Goal: Navigation & Orientation: Find specific page/section

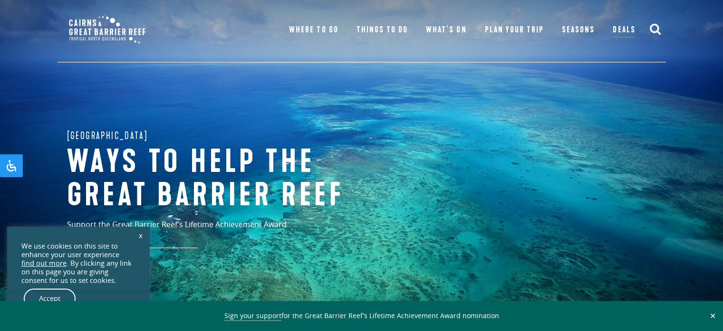
click at [137, 237] on link "x" at bounding box center [140, 234] width 13 height 21
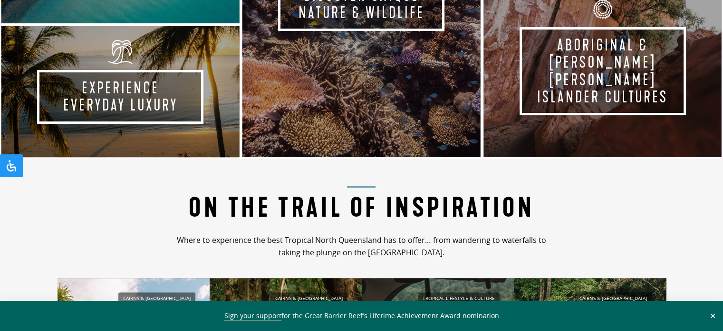
scroll to position [713, 0]
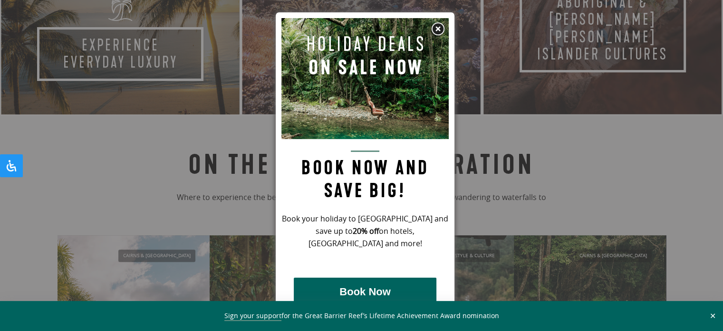
click at [434, 25] on img at bounding box center [438, 29] width 14 height 14
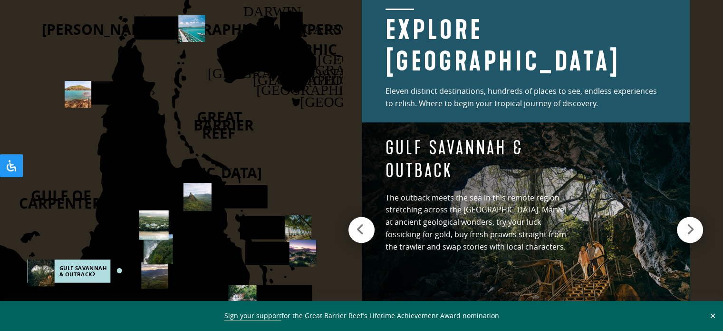
scroll to position [1284, 0]
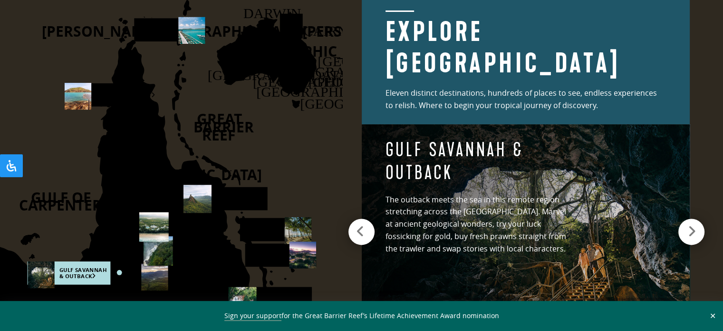
click at [682, 222] on div at bounding box center [692, 231] width 26 height 26
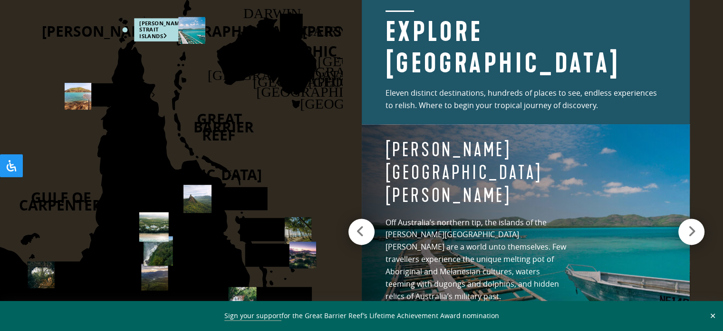
click at [682, 222] on div at bounding box center [692, 231] width 26 height 26
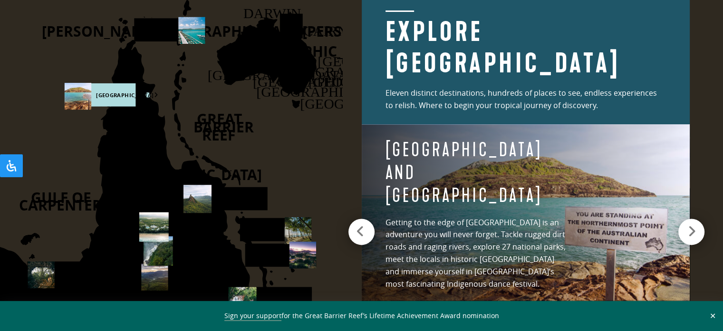
click at [682, 222] on div at bounding box center [692, 231] width 26 height 26
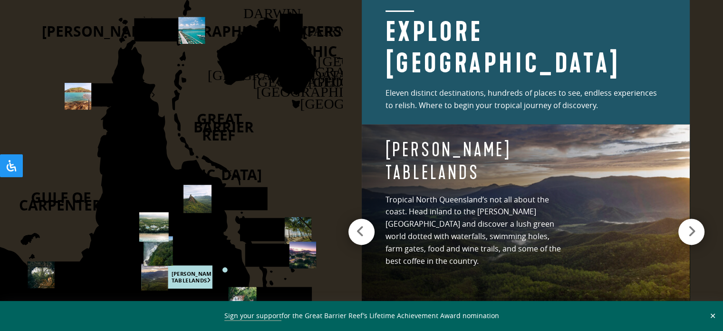
click at [682, 222] on div at bounding box center [692, 231] width 26 height 26
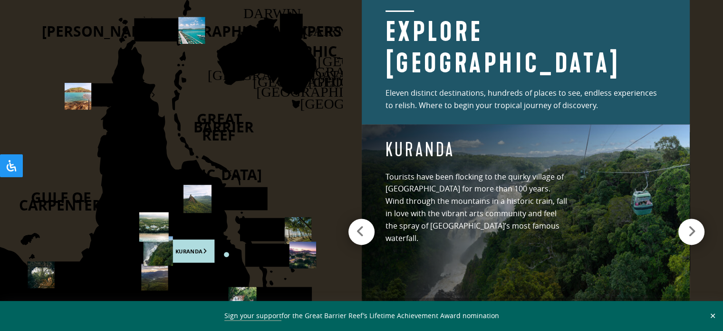
click at [682, 222] on div at bounding box center [692, 231] width 26 height 26
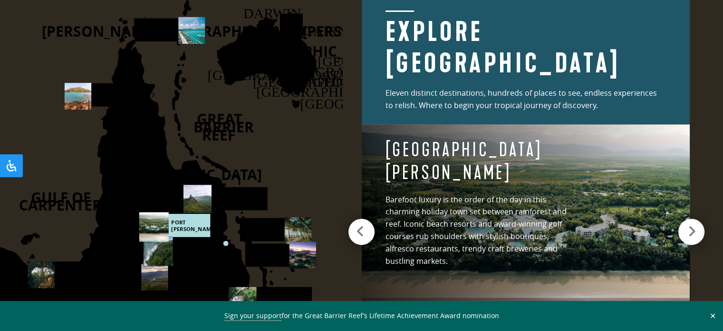
click at [682, 222] on div at bounding box center [692, 231] width 26 height 26
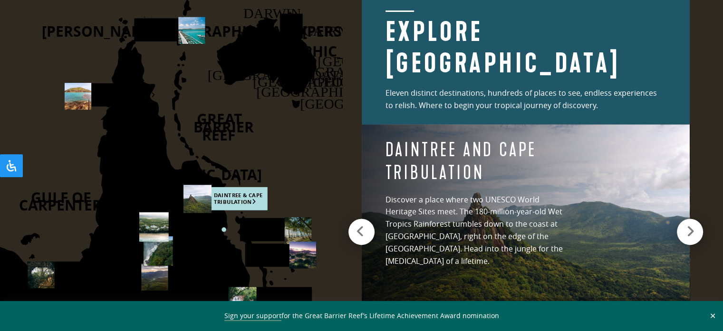
click at [650, 233] on div "Daintree and [GEOGRAPHIC_DATA] Discover a place where two UNESCO World Heritage…" at bounding box center [526, 226] width 328 height 205
click at [498, 53] on h2 "Explore [GEOGRAPHIC_DATA]" at bounding box center [526, 44] width 281 height 69
click at [687, 234] on div at bounding box center [692, 231] width 26 height 26
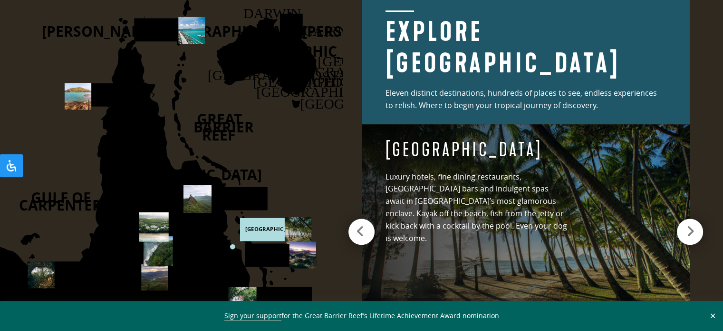
click at [711, 312] on button "✕" at bounding box center [713, 315] width 11 height 9
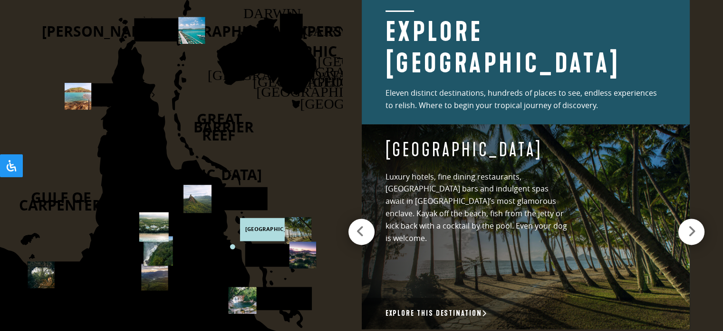
click at [692, 224] on icon at bounding box center [692, 230] width 8 height 13
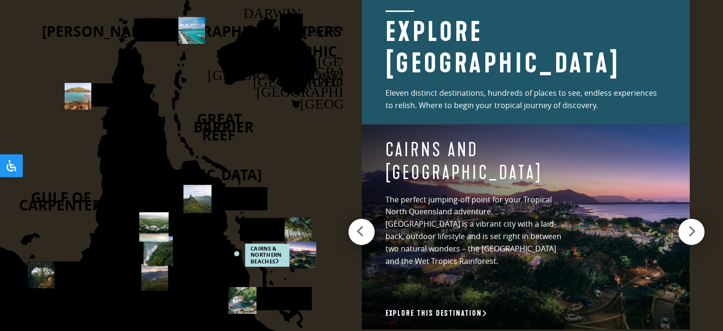
click at [692, 224] on icon at bounding box center [692, 230] width 8 height 13
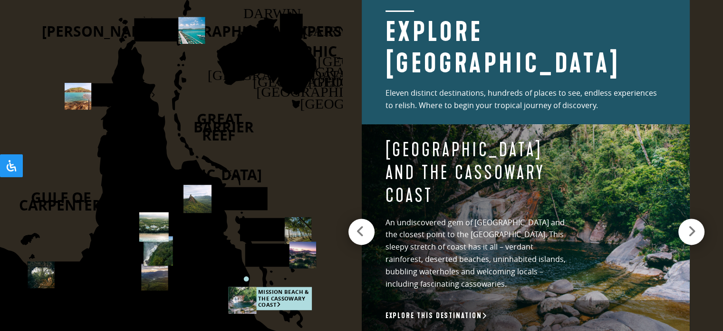
click at [692, 224] on icon at bounding box center [692, 230] width 8 height 13
click at [363, 226] on div at bounding box center [360, 231] width 26 height 26
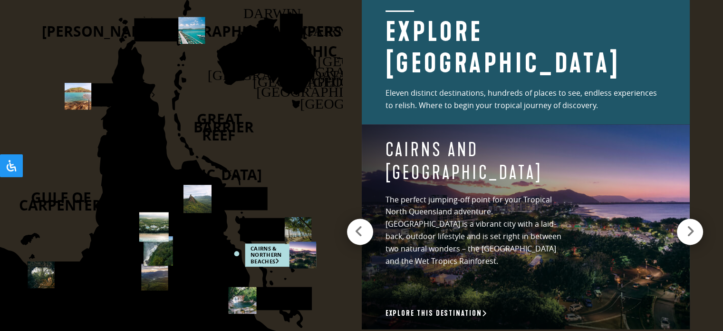
click at [363, 226] on div at bounding box center [360, 231] width 26 height 26
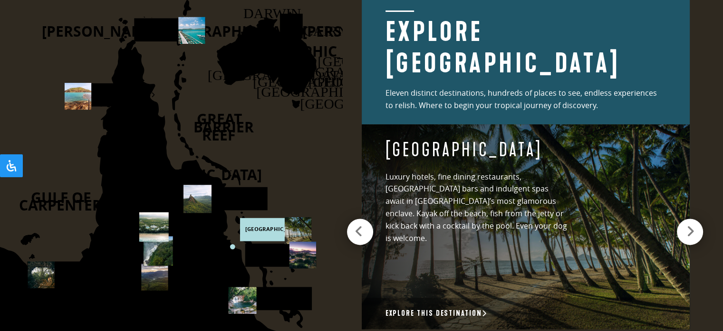
click at [363, 226] on div at bounding box center [360, 231] width 26 height 26
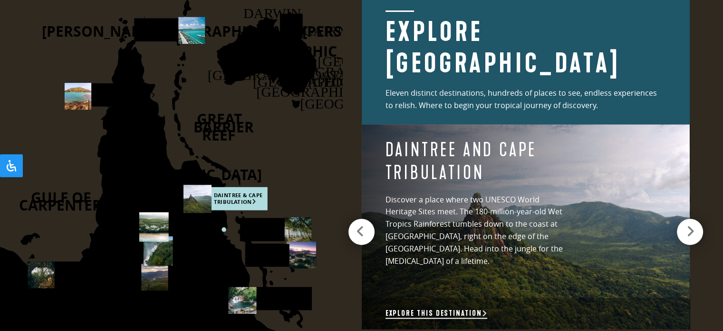
click at [417, 313] on link "Explore this destination" at bounding box center [437, 313] width 102 height 10
